Goal: Task Accomplishment & Management: Use online tool/utility

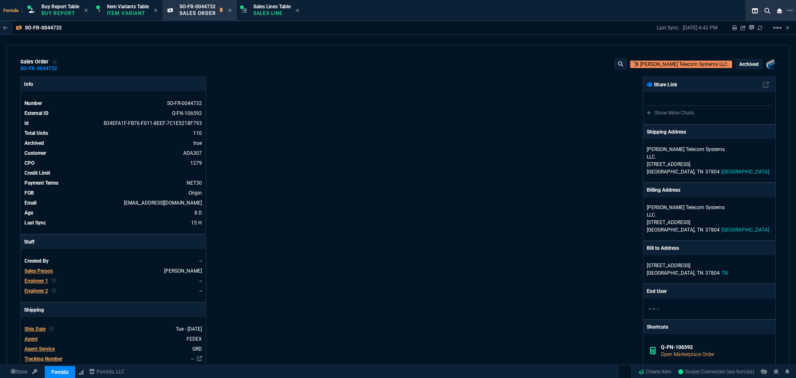
select select "1: BROV"
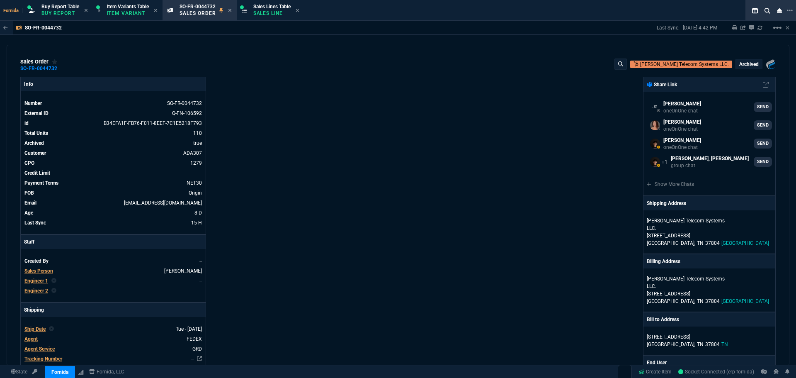
click at [369, 139] on div "Info Number SO-FR-0044732 External ID Q-FN-106592 id B34EFA1F-FB76-F011-8EEF-7C…" at bounding box center [209, 356] width 378 height 558
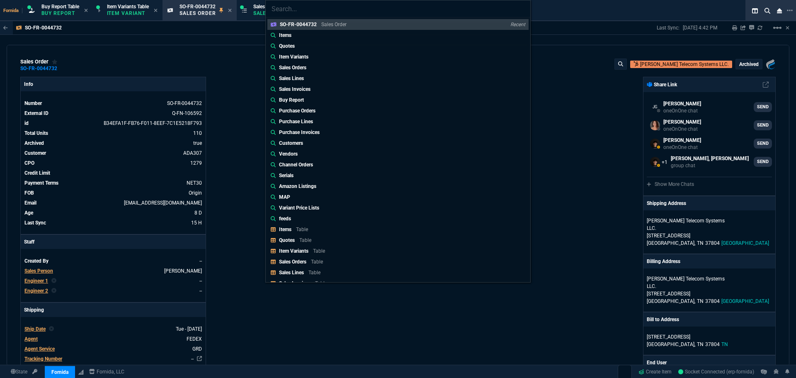
type input "Sales Invoices: SSINV-FR-0009991"
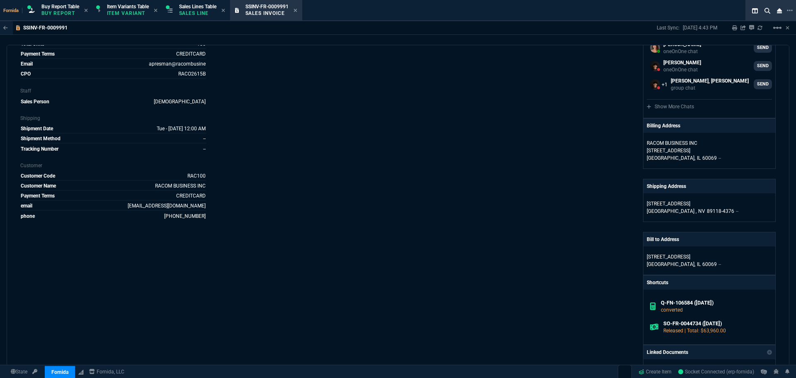
scroll to position [166, 0]
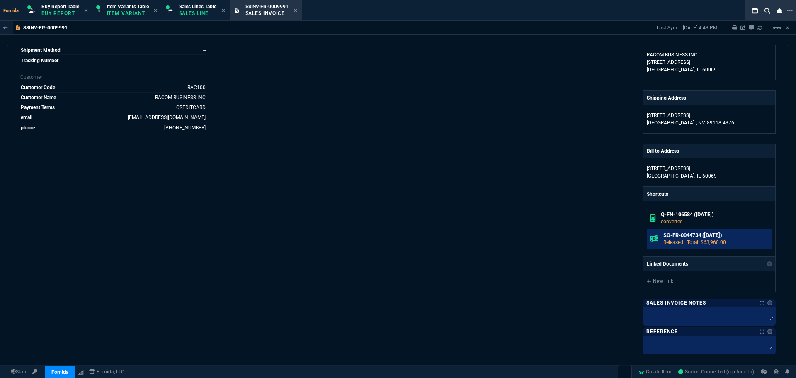
click at [682, 240] on p "Released | Total: $63,960.00" at bounding box center [715, 241] width 105 height 7
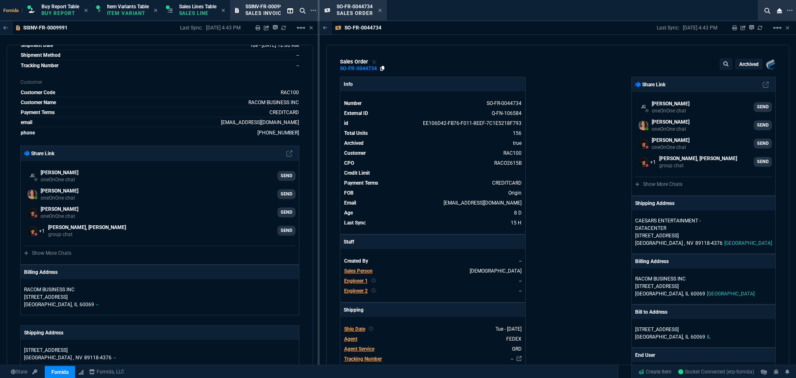
click at [382, 70] on icon at bounding box center [382, 68] width 5 height 5
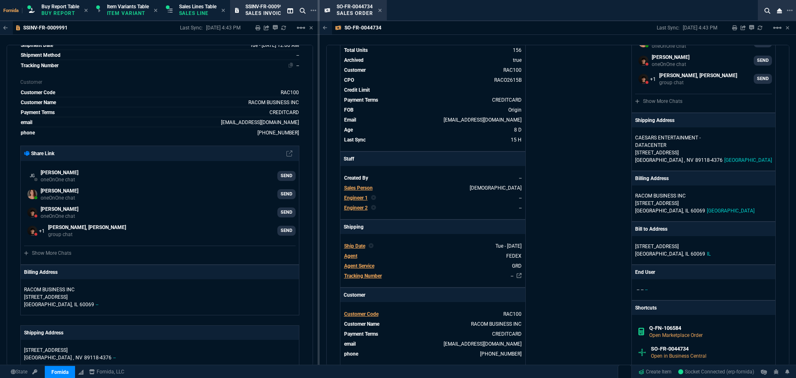
scroll to position [0, 0]
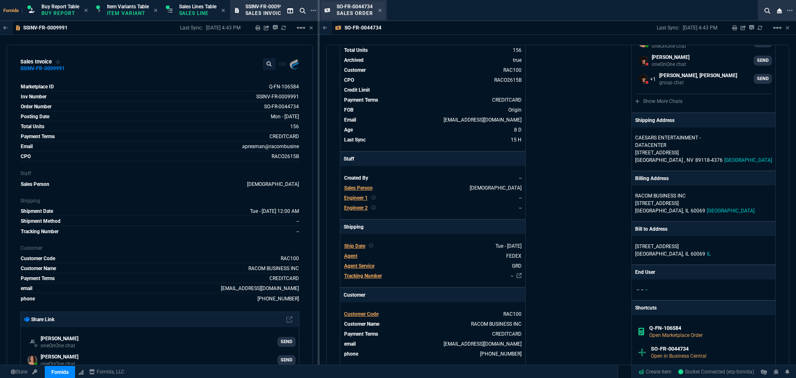
click at [382, 10] on div "SO-FR-0044734 Sales Order" at bounding box center [353, 11] width 64 height 18
click at [379, 11] on icon at bounding box center [379, 10] width 3 height 3
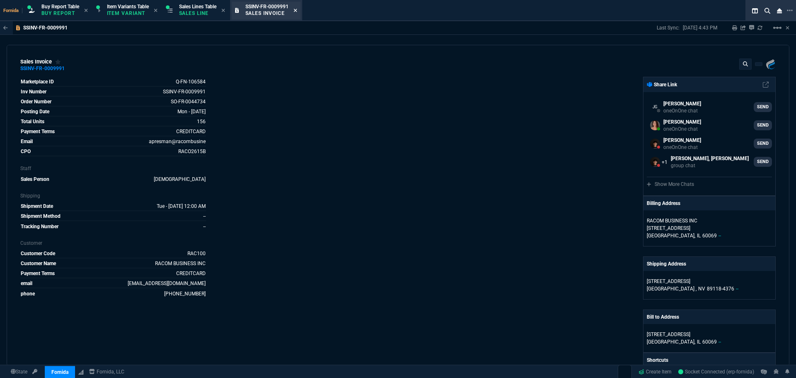
click at [297, 13] on fa-icon at bounding box center [295, 11] width 4 height 6
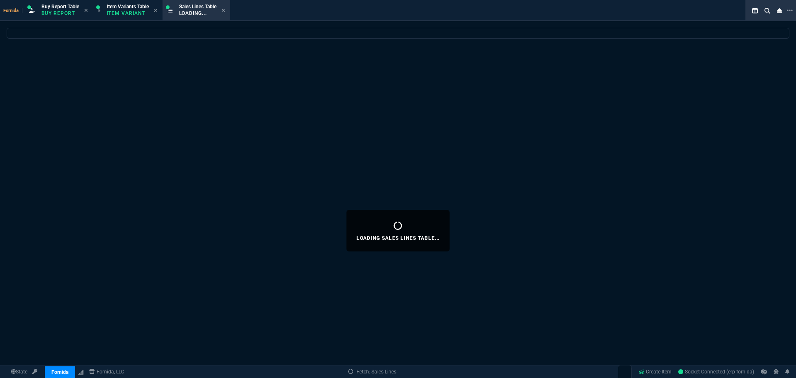
select select
